Goal: Communication & Community: Answer question/provide support

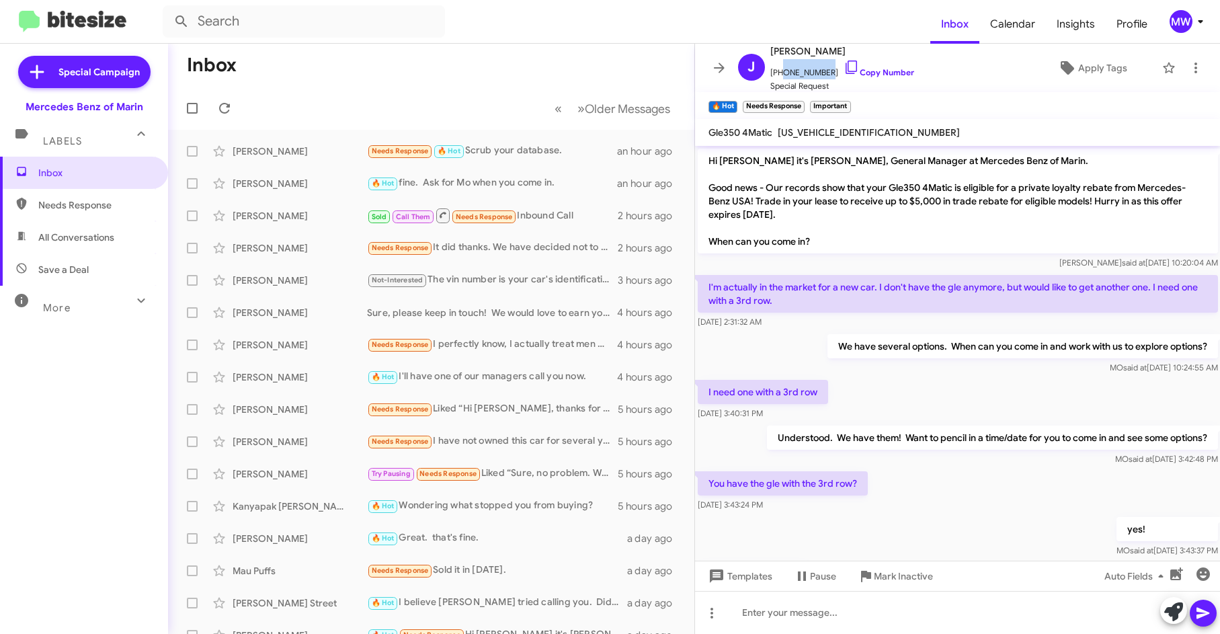
scroll to position [268, 0]
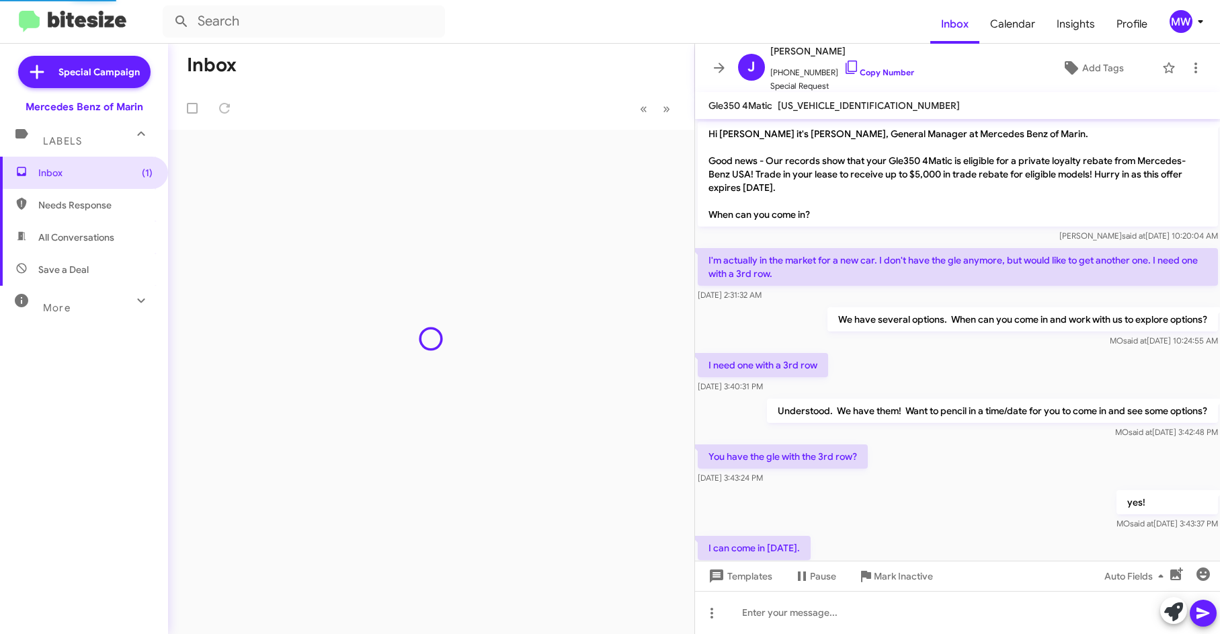
scroll to position [241, 0]
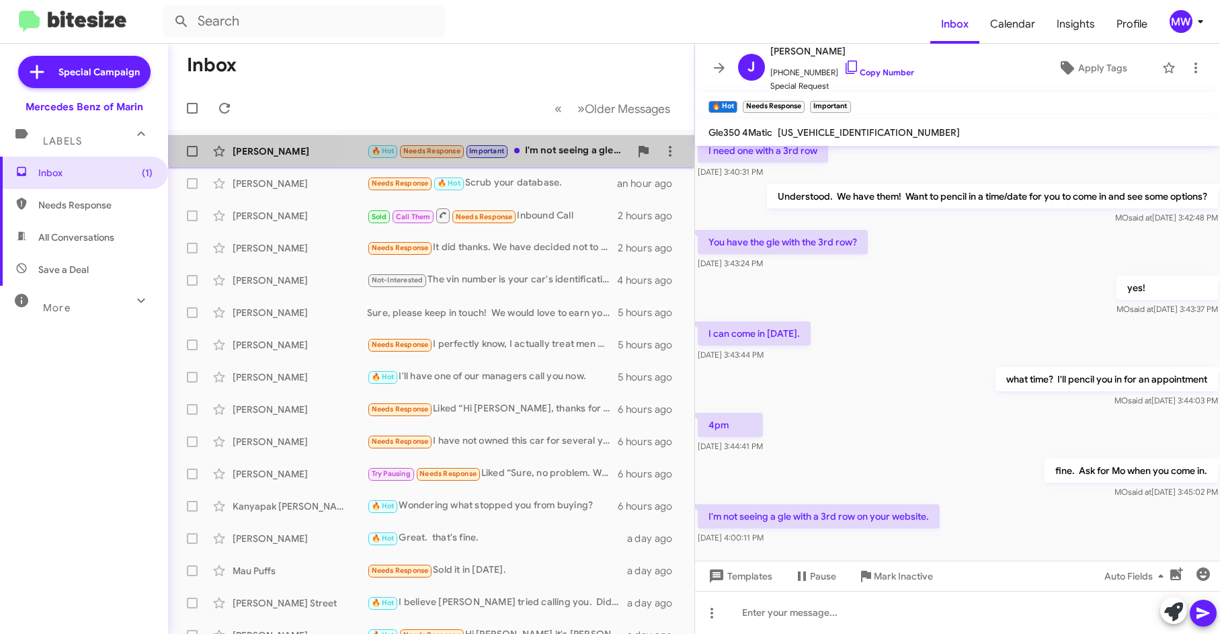
click at [560, 143] on div "Jordan Cagonot 🔥 Hot Needs Response Important I'm not seeing a gle with a 3rd r…" at bounding box center [431, 151] width 505 height 27
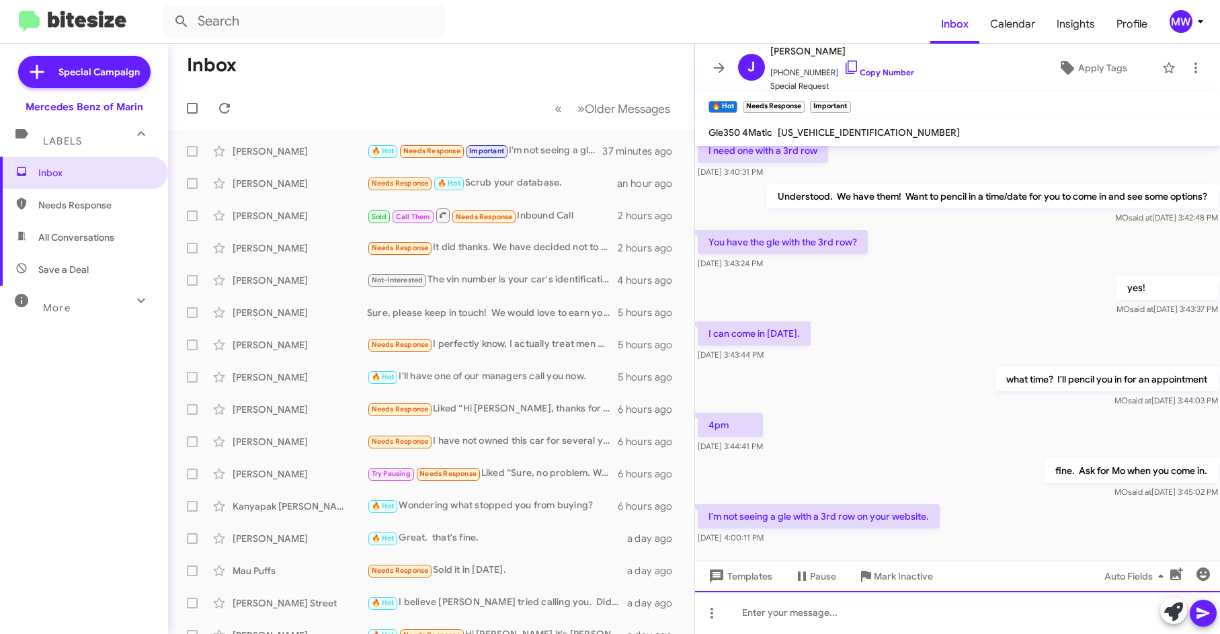
click at [912, 624] on div at bounding box center [958, 612] width 526 height 43
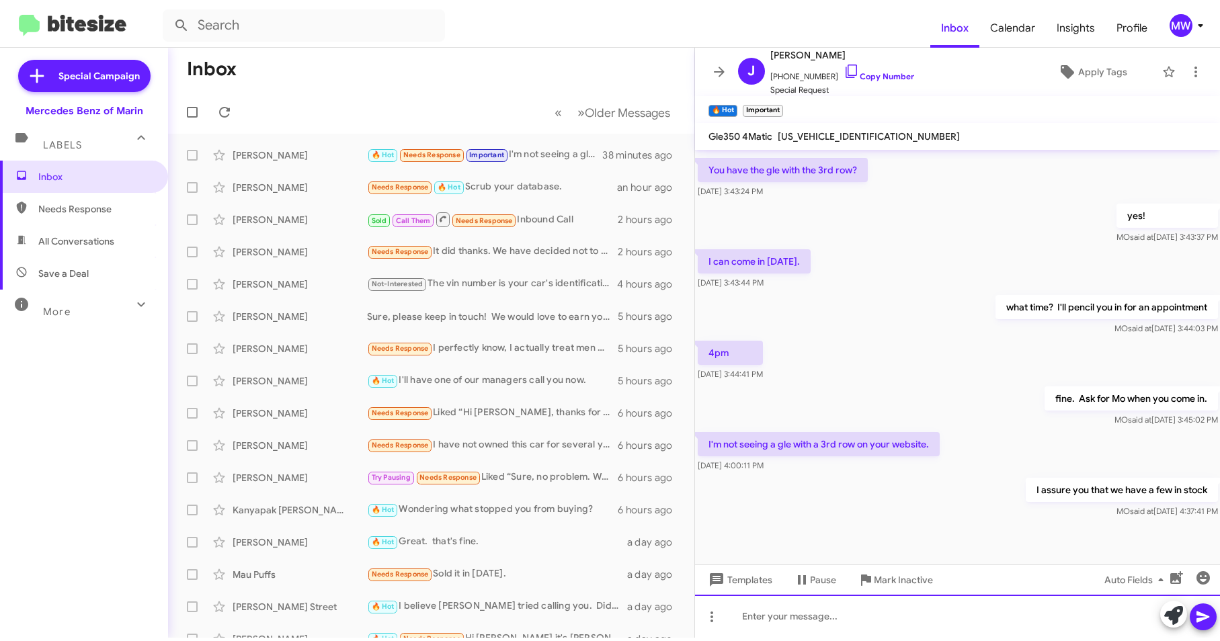
scroll to position [310, 0]
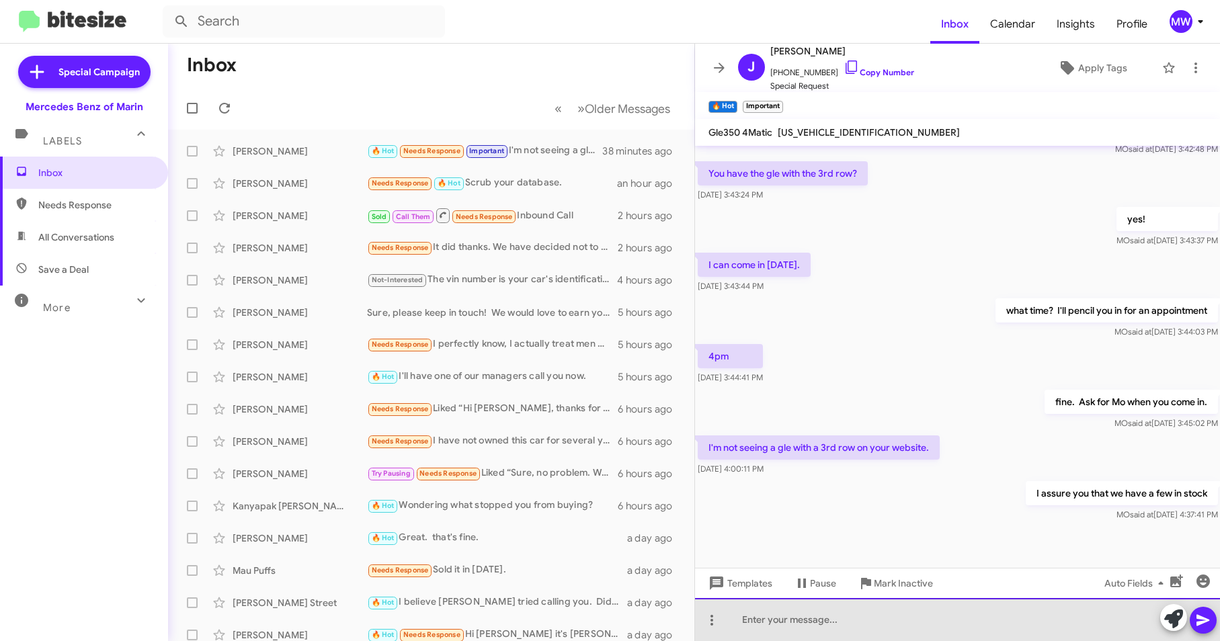
click at [865, 630] on div at bounding box center [958, 619] width 526 height 43
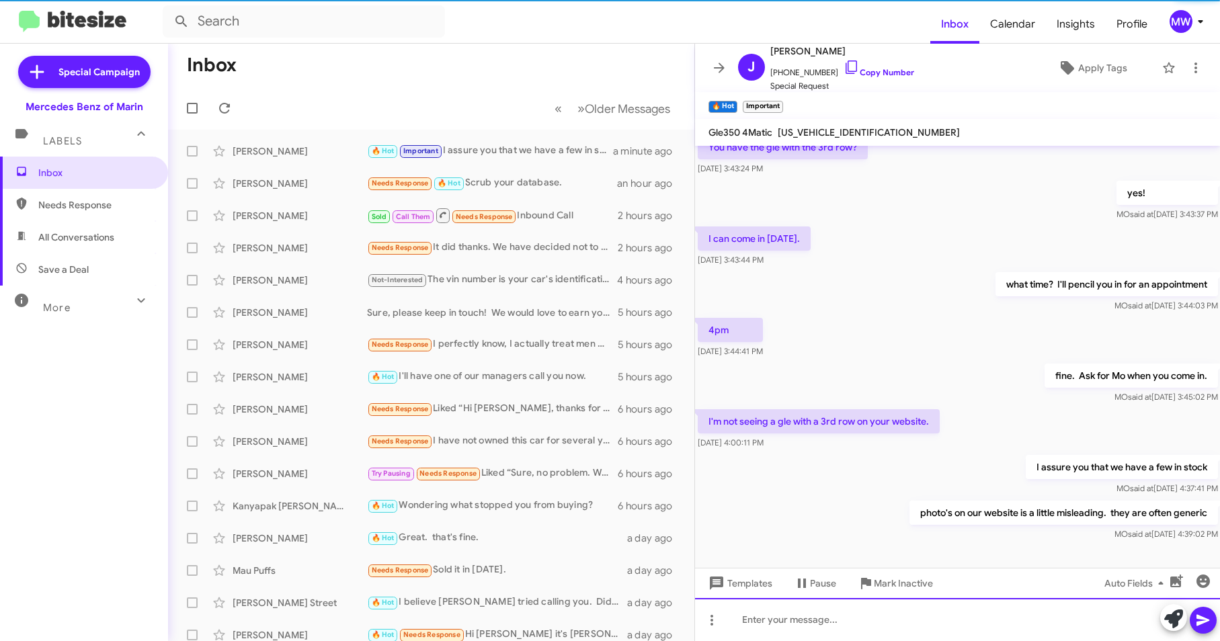
scroll to position [359, 0]
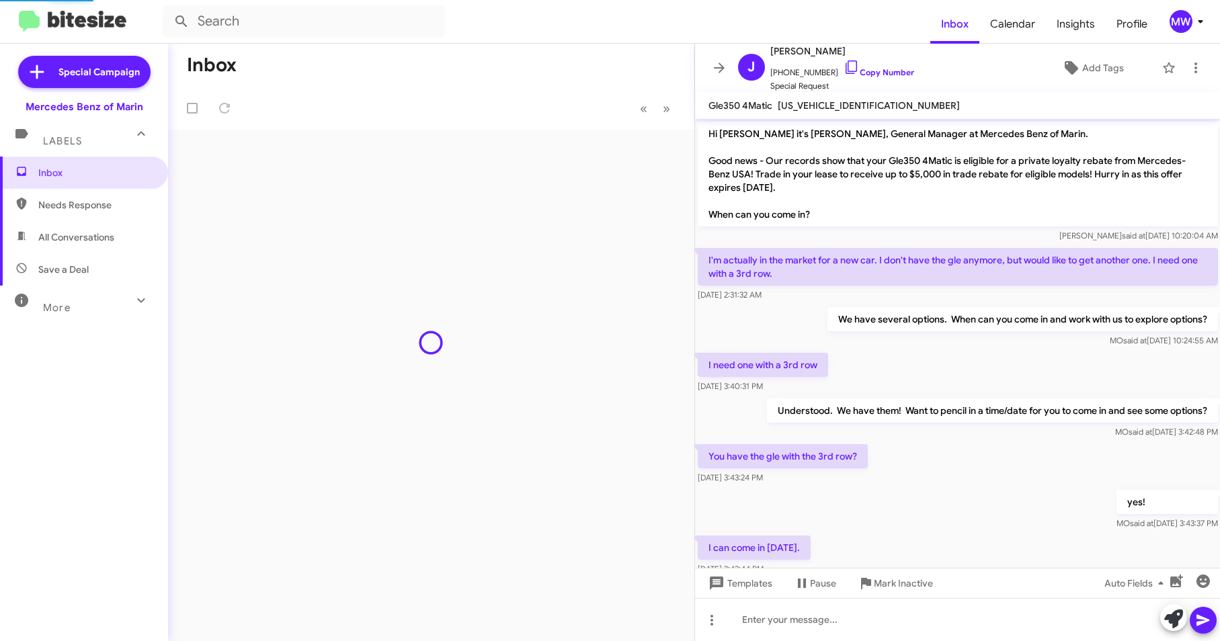
scroll to position [332, 0]
